Goal: Task Accomplishment & Management: Complete application form

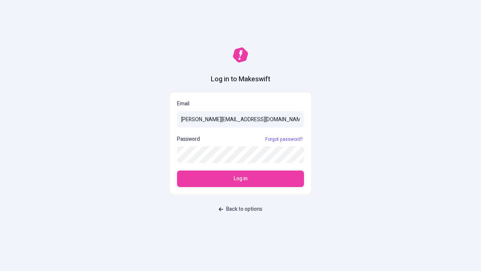
type input "[PERSON_NAME][EMAIL_ADDRESS][DOMAIN_NAME]"
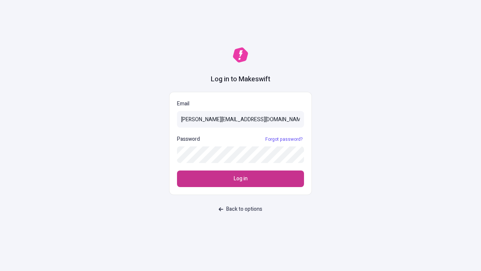
click at [241, 179] on span "Log in" at bounding box center [241, 178] width 14 height 8
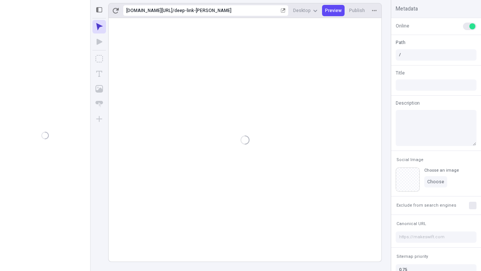
type input "/deep-link-dolores"
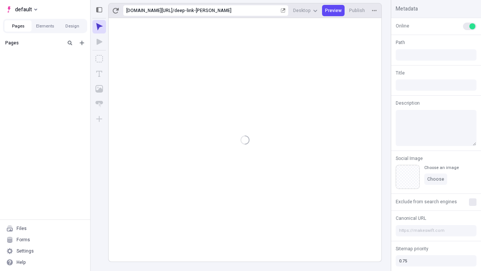
type input "/deep-link-dolores"
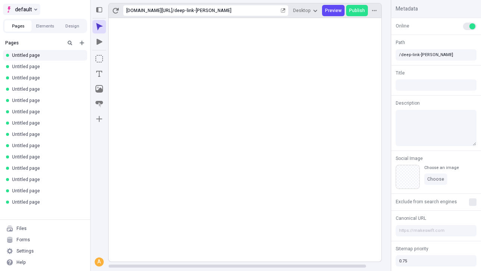
click at [21, 9] on span "default" at bounding box center [23, 9] width 17 height 9
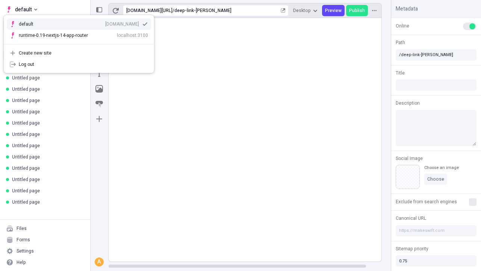
click at [79, 53] on div "Create new site" at bounding box center [83, 53] width 129 height 6
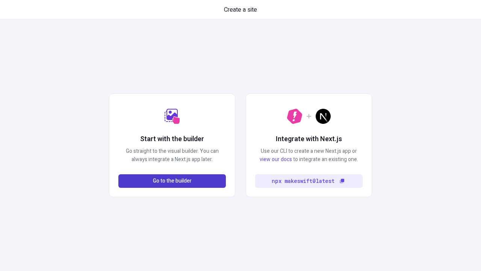
click at [172, 181] on span "Go to the builder" at bounding box center [172, 181] width 39 height 8
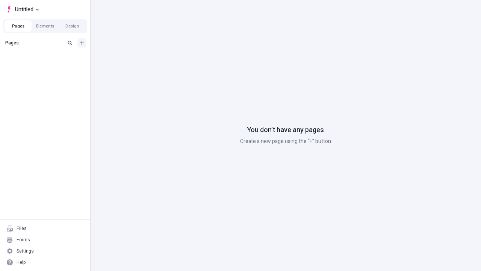
click at [82, 43] on icon "Add new" at bounding box center [82, 43] width 5 height 5
click at [122, 58] on span "Blank page" at bounding box center [126, 58] width 47 height 6
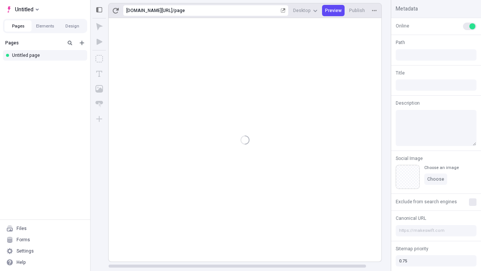
type input "/page"
click at [357, 11] on span "Publish" at bounding box center [357, 11] width 16 height 6
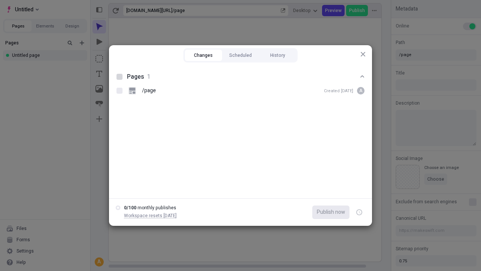
click at [203, 55] on button "Changes" at bounding box center [203, 55] width 37 height 11
click at [120, 77] on div at bounding box center [120, 77] width 6 height 6
checkbox input "true"
click at [359, 212] on icon "button" at bounding box center [360, 212] width 2 height 3
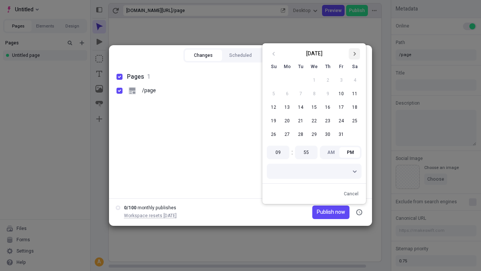
click at [354, 54] on icon "Go to next month" at bounding box center [354, 53] width 5 height 5
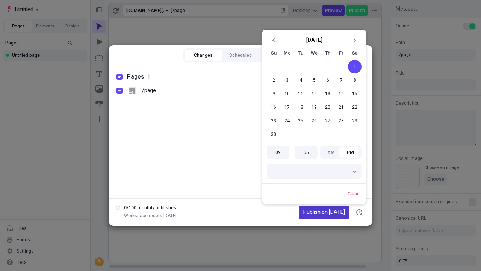
click at [319, 212] on span "Publish on 11/1/2025" at bounding box center [324, 212] width 42 height 8
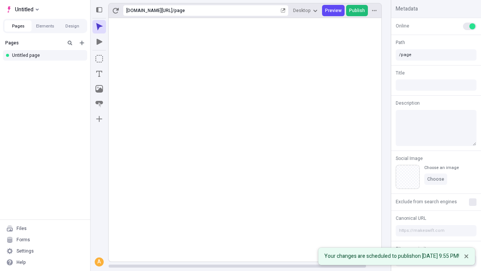
click at [357, 11] on span "Publish" at bounding box center [357, 11] width 16 height 6
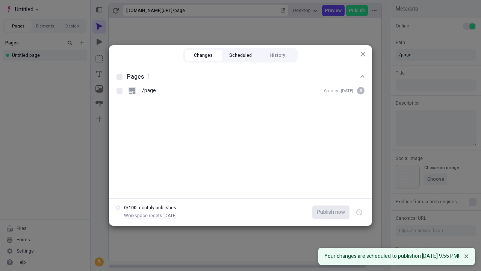
click at [241, 55] on button "Scheduled" at bounding box center [240, 55] width 37 height 11
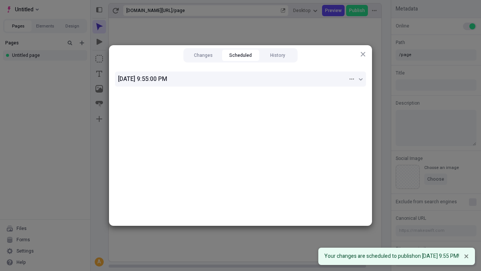
click at [241, 79] on div "11/1/2025, 9:55:00 PM" at bounding box center [233, 78] width 230 height 9
